Goal: Information Seeking & Learning: Understand process/instructions

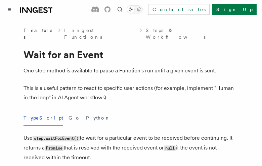
click at [35, 111] on button "TypeScript" at bounding box center [44, 117] width 40 height 15
click at [69, 111] on button "Go" at bounding box center [75, 117] width 12 height 15
